Goal: Information Seeking & Learning: Compare options

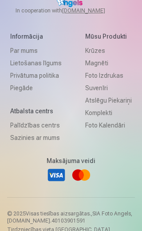
scroll to position [920, 0]
click at [98, 57] on link "Krūzes" at bounding box center [108, 50] width 47 height 12
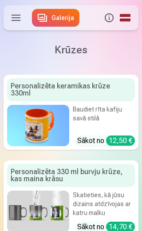
click at [20, 16] on label at bounding box center [16, 17] width 25 height 25
click at [18, 16] on label at bounding box center [16, 17] width 25 height 25
click at [22, 20] on label at bounding box center [16, 17] width 25 height 25
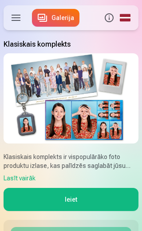
click at [17, 177] on div "Lasīt vairāk" at bounding box center [71, 178] width 135 height 9
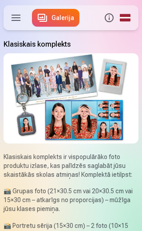
click at [16, 18] on label at bounding box center [16, 17] width 25 height 25
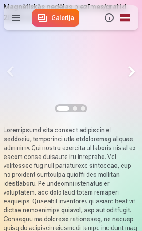
scroll to position [20, 0]
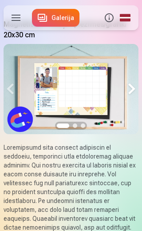
click at [62, 87] on img at bounding box center [71, 89] width 135 height 90
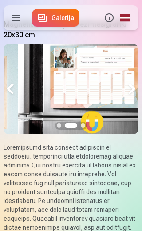
scroll to position [0, 135]
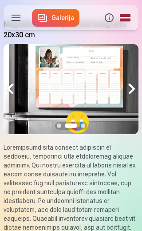
click at [137, 86] on button at bounding box center [131, 89] width 13 height 90
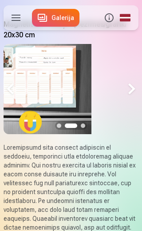
scroll to position [0, 270]
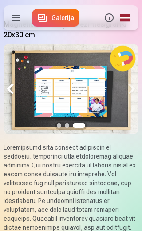
click at [13, 89] on button at bounding box center [10, 89] width 13 height 90
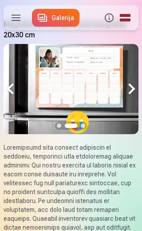
scroll to position [0, 0]
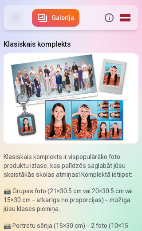
click at [19, 16] on label at bounding box center [16, 17] width 25 height 25
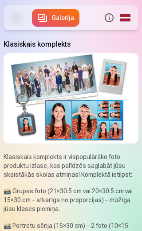
scroll to position [49, 0]
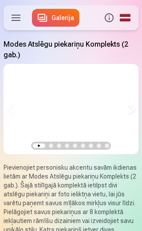
click at [131, 109] on button at bounding box center [131, 109] width 13 height 90
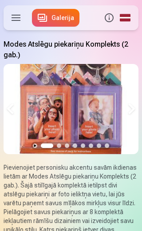
click at [134, 112] on button at bounding box center [131, 109] width 13 height 90
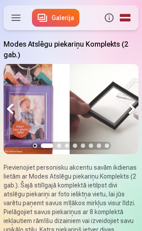
scroll to position [0, 270]
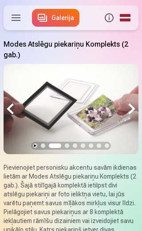
click at [138, 113] on button at bounding box center [131, 109] width 13 height 90
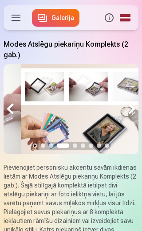
scroll to position [0, 405]
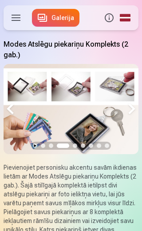
click at [136, 108] on button at bounding box center [131, 109] width 13 height 90
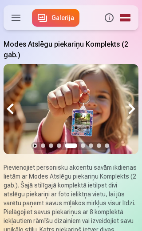
click at [137, 107] on button at bounding box center [131, 109] width 13 height 90
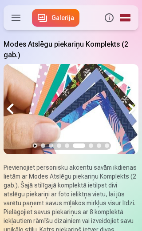
click at [134, 109] on button at bounding box center [131, 109] width 13 height 90
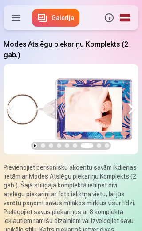
click at [131, 108] on button at bounding box center [131, 109] width 13 height 90
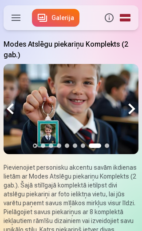
click at [131, 108] on button at bounding box center [131, 109] width 13 height 90
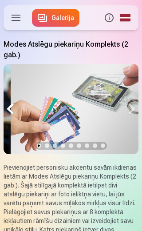
scroll to position [0, 1081]
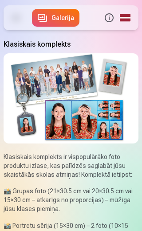
scroll to position [0, 0]
